Goal: Check status: Check status

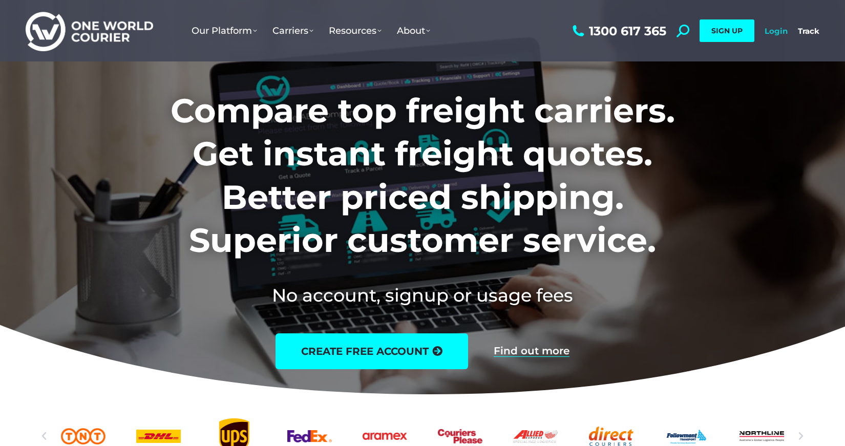
click at [778, 33] on link "Login" at bounding box center [775, 31] width 23 height 10
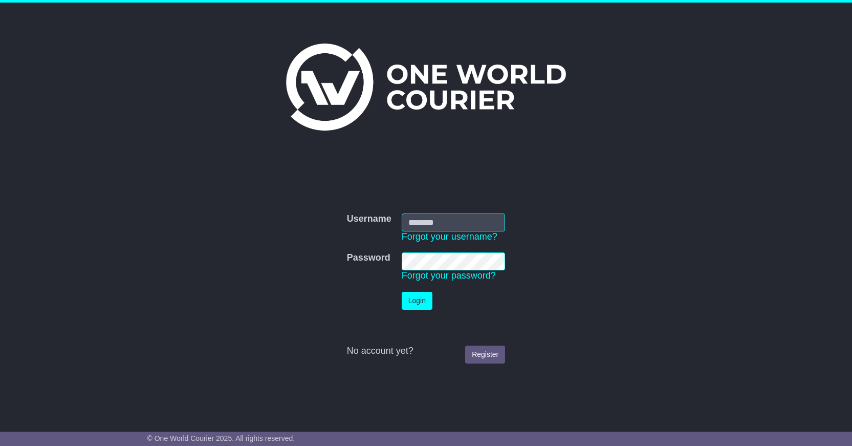
type input "**********"
click at [415, 296] on button "Login" at bounding box center [417, 301] width 31 height 18
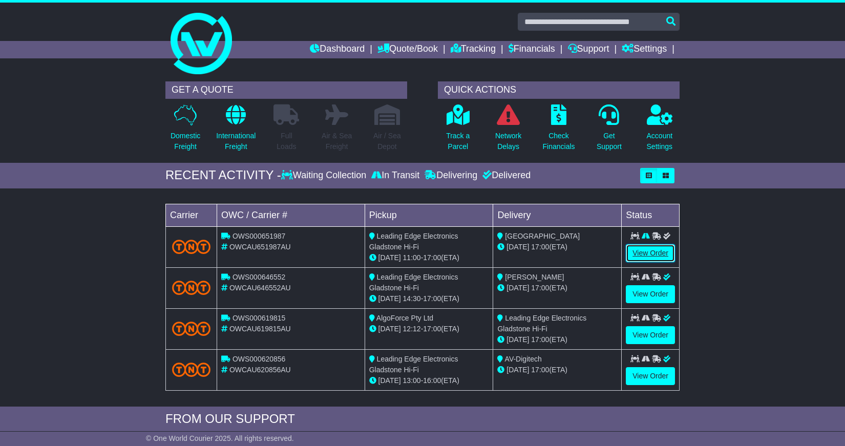
click at [644, 256] on link "View Order" at bounding box center [650, 253] width 49 height 18
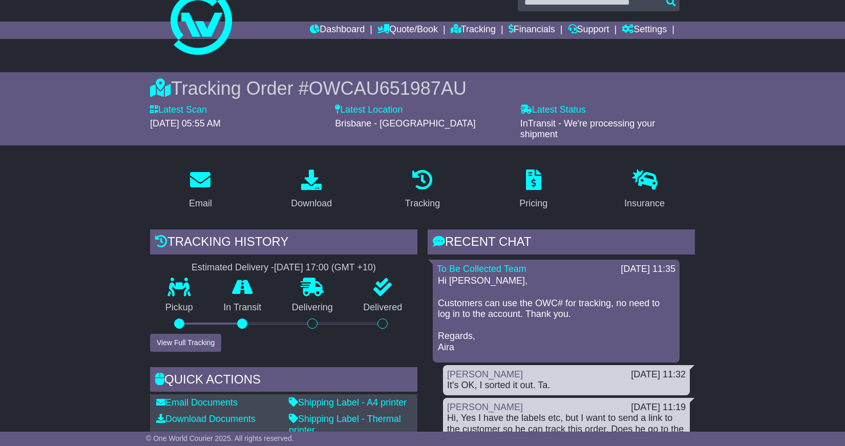
scroll to position [46, 0]
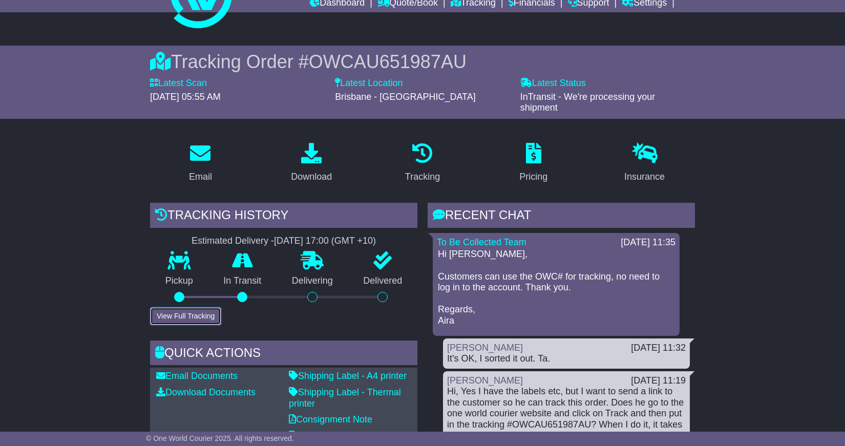
click at [189, 317] on button "View Full Tracking" at bounding box center [185, 316] width 71 height 18
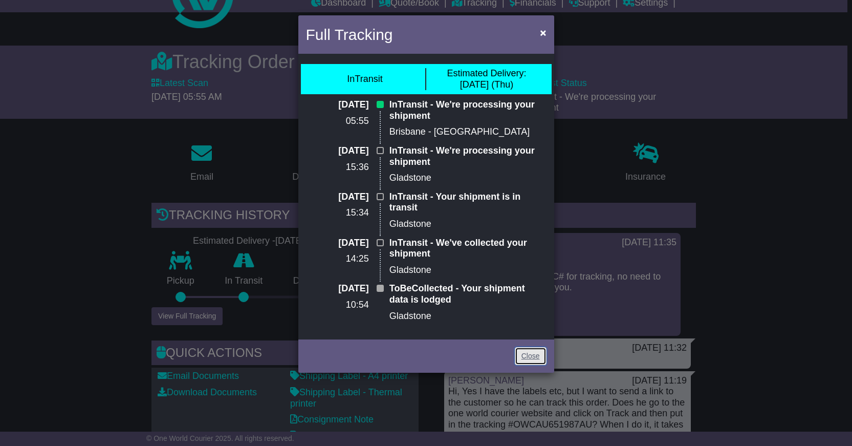
click at [520, 356] on link "Close" at bounding box center [531, 356] width 32 height 18
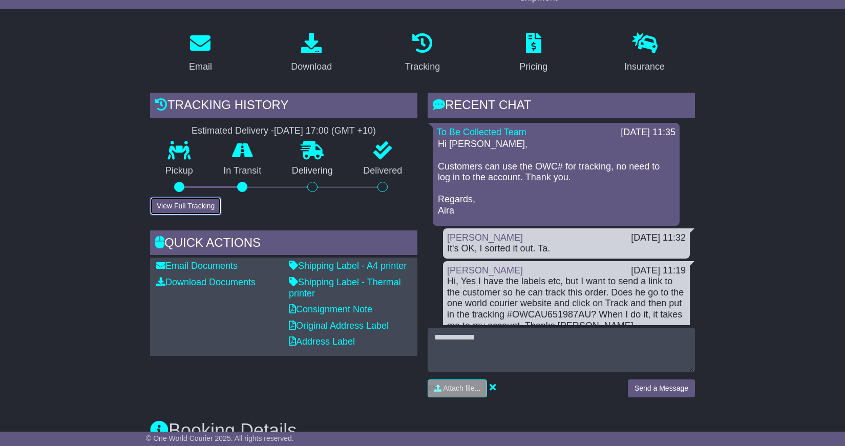
scroll to position [149, 0]
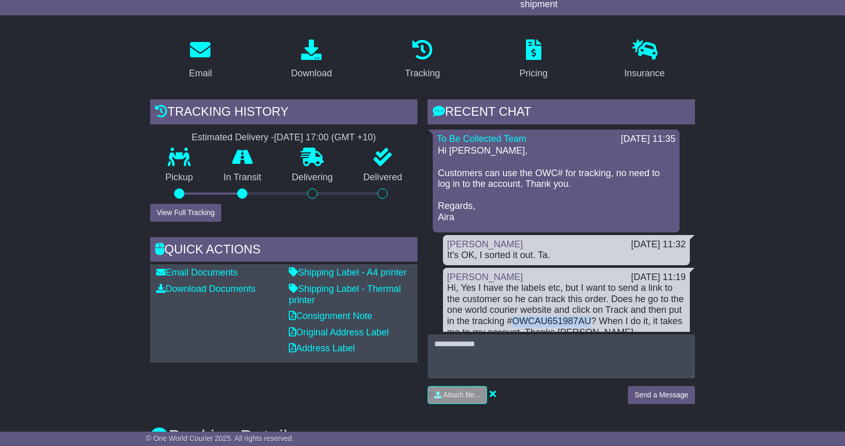
drag, startPoint x: 561, startPoint y: 318, endPoint x: 485, endPoint y: 317, distance: 75.8
click at [485, 317] on div "Hi, Yes I have the labels etc, but I want to send a link to the customer so he …" at bounding box center [566, 310] width 239 height 55
copy div "OWCAU651987AU"
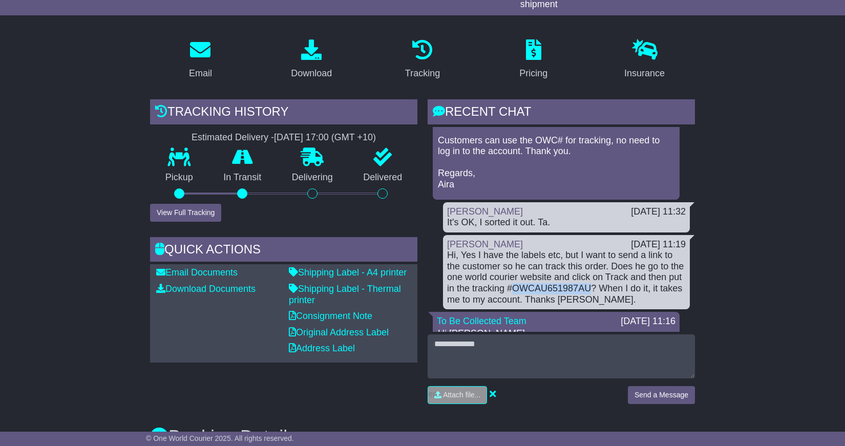
scroll to position [47, 0]
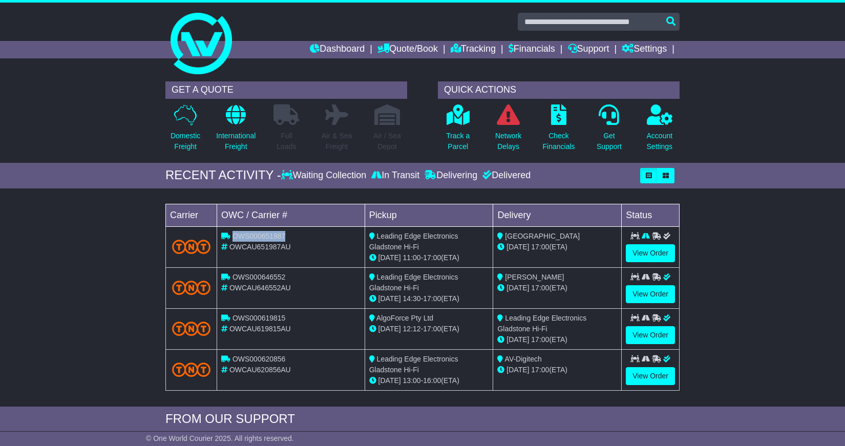
drag, startPoint x: 292, startPoint y: 235, endPoint x: 234, endPoint y: 239, distance: 57.9
click at [234, 239] on div "OWS000651987" at bounding box center [290, 236] width 139 height 11
copy span "OWS000651987"
